Goal: Book appointment/travel/reservation

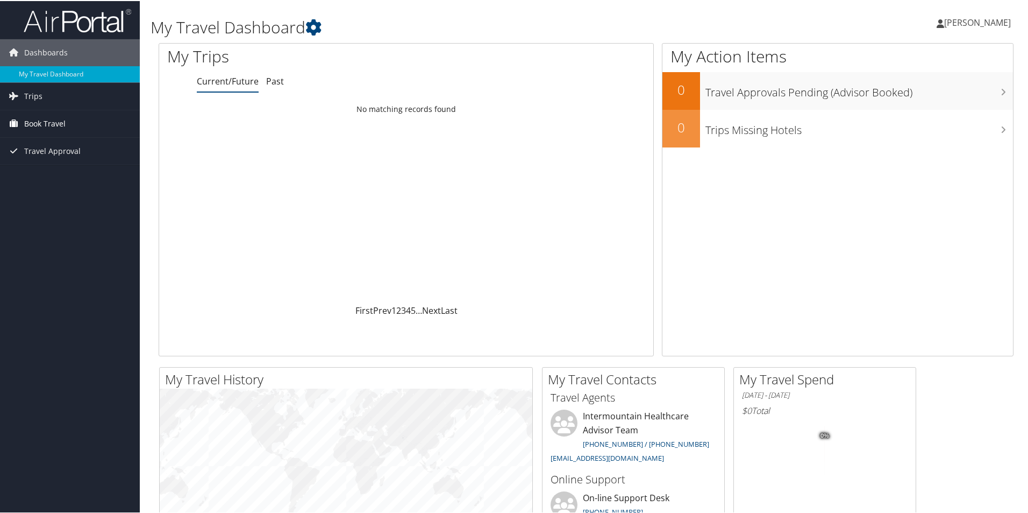
click at [19, 113] on link "Book Travel" at bounding box center [70, 122] width 140 height 27
click at [89, 177] on link "Book/Manage Online Trips" at bounding box center [70, 176] width 140 height 16
